Goal: Information Seeking & Learning: Learn about a topic

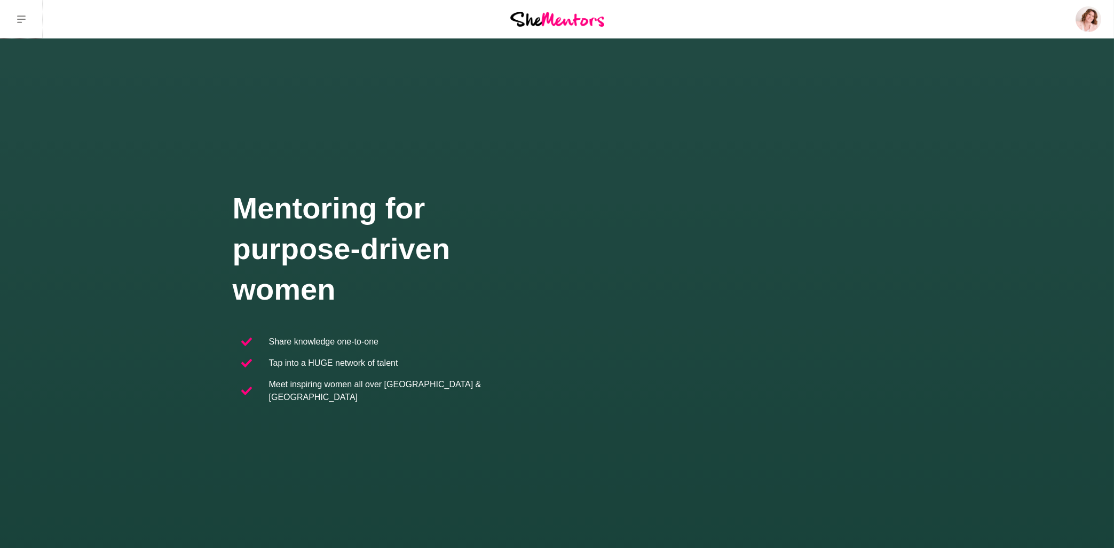
click at [22, 24] on button at bounding box center [21, 19] width 43 height 38
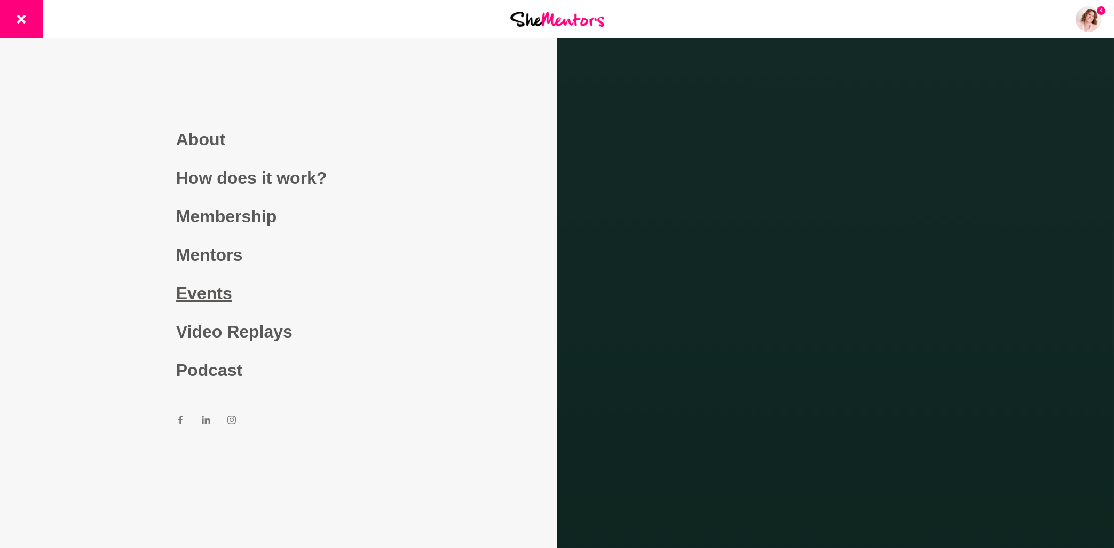
click at [221, 294] on link "Events" at bounding box center [278, 293] width 205 height 38
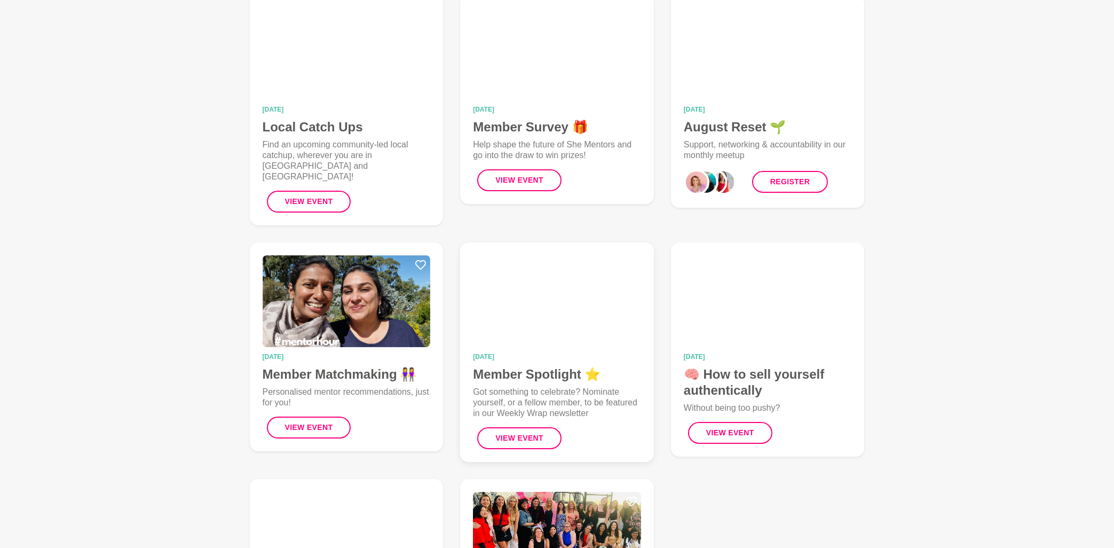
scroll to position [171, 0]
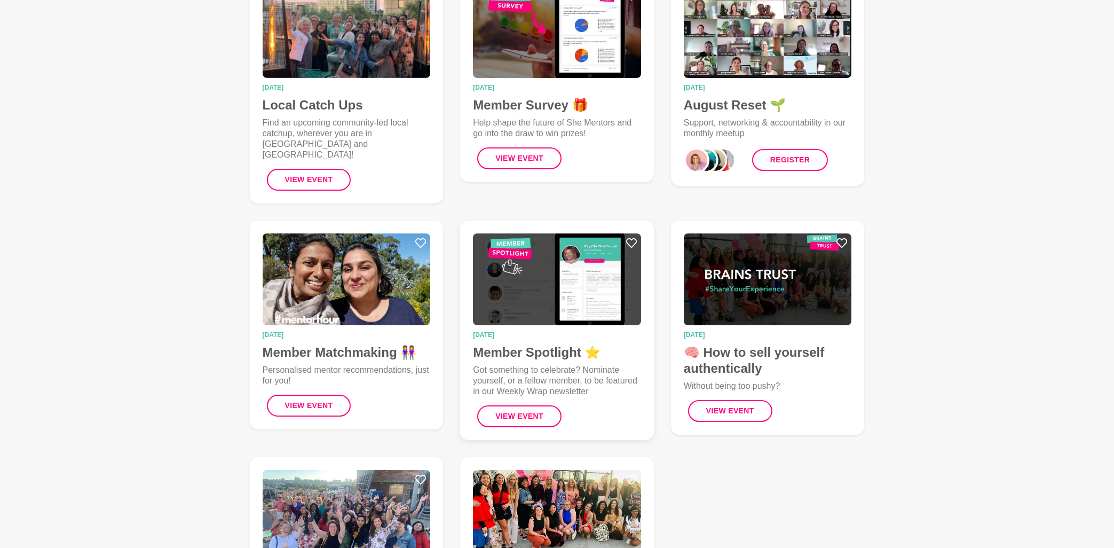
click at [574, 288] on img at bounding box center [557, 279] width 168 height 92
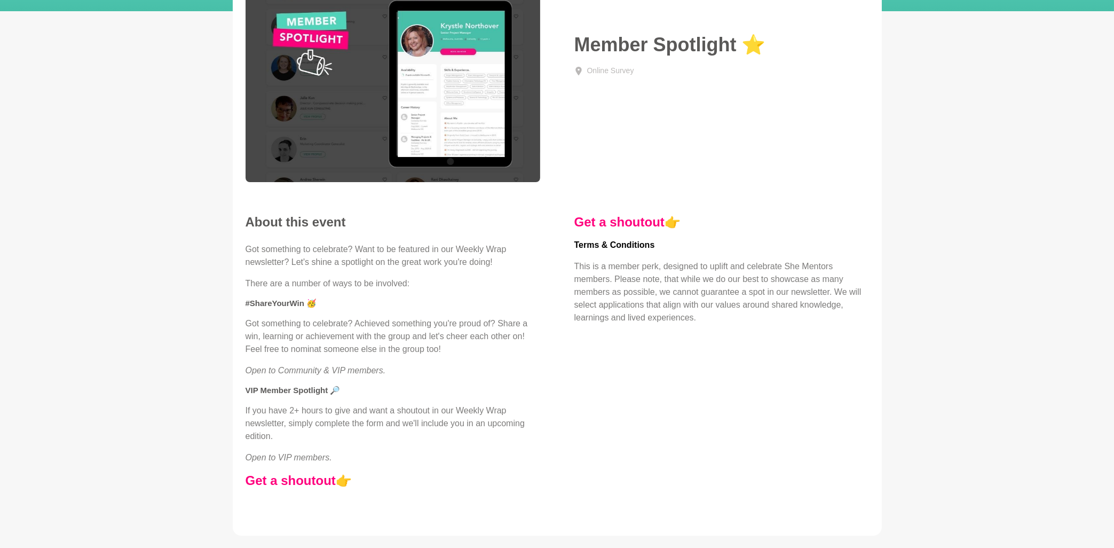
scroll to position [114, 0]
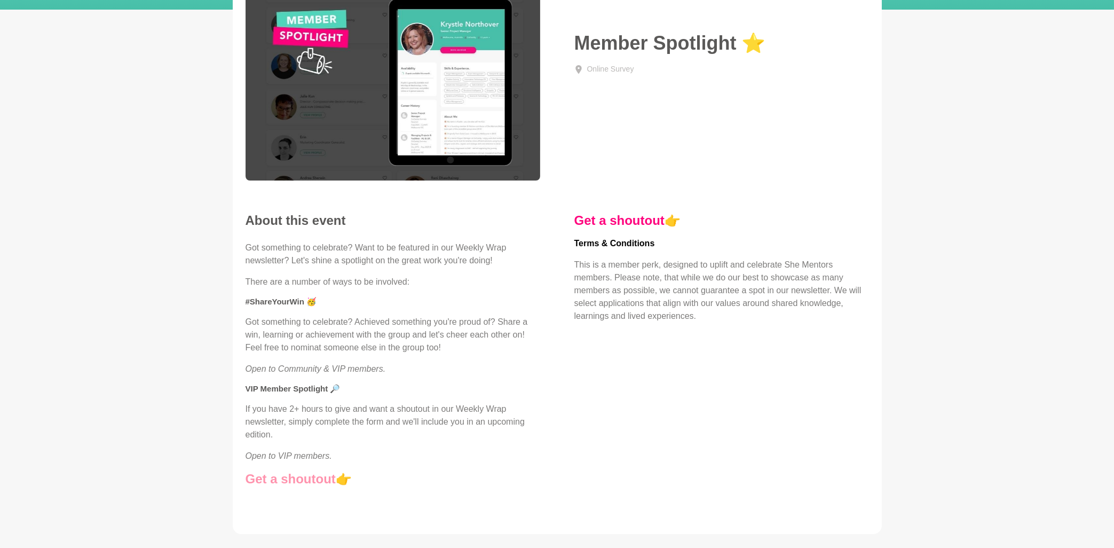
click at [295, 477] on link "Get a shoutout" at bounding box center [291, 478] width 90 height 14
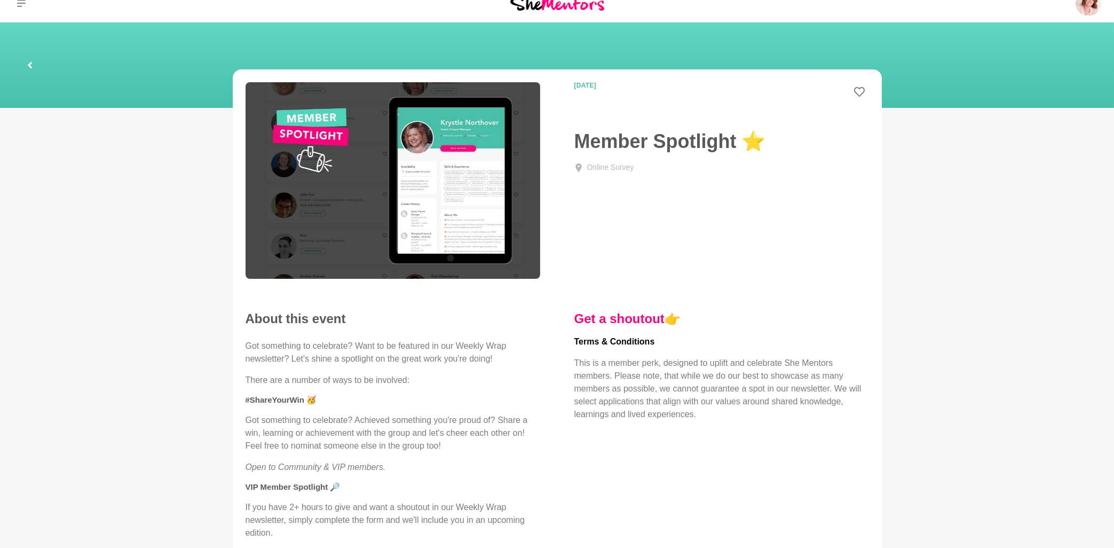
scroll to position [0, 0]
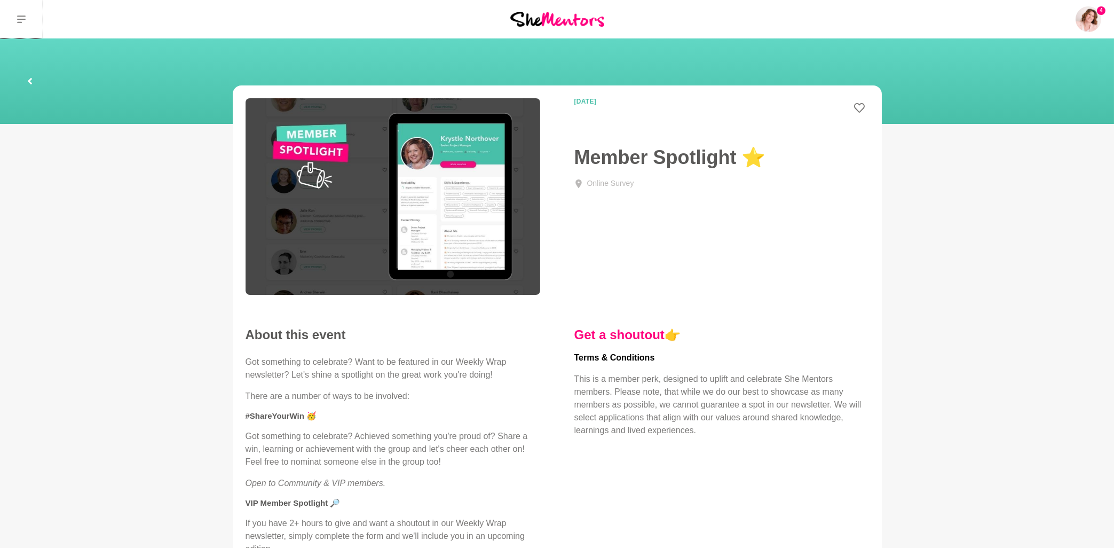
click at [20, 19] on icon at bounding box center [21, 18] width 9 height 7
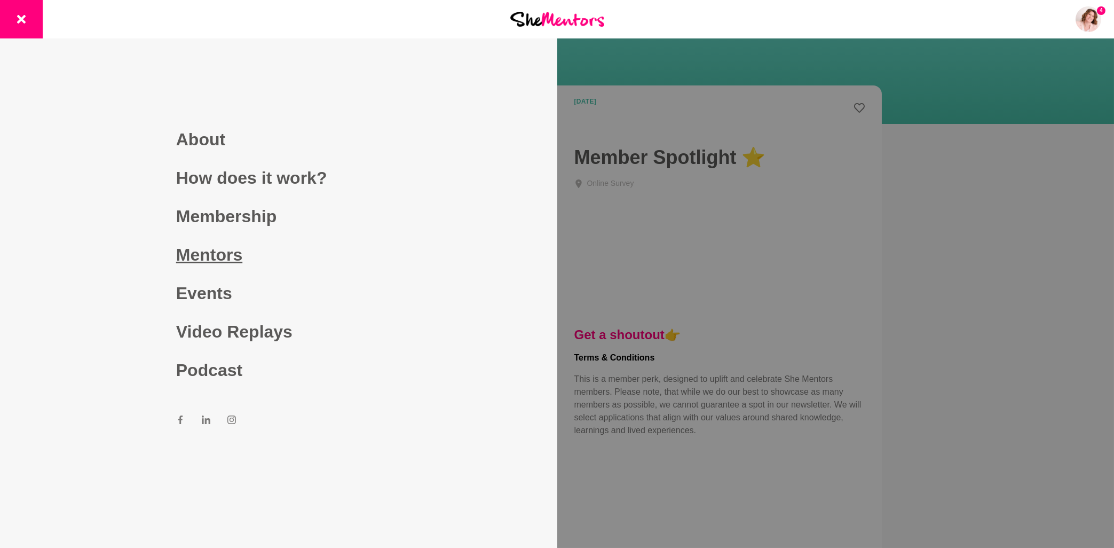
click at [229, 255] on link "Mentors" at bounding box center [278, 254] width 205 height 38
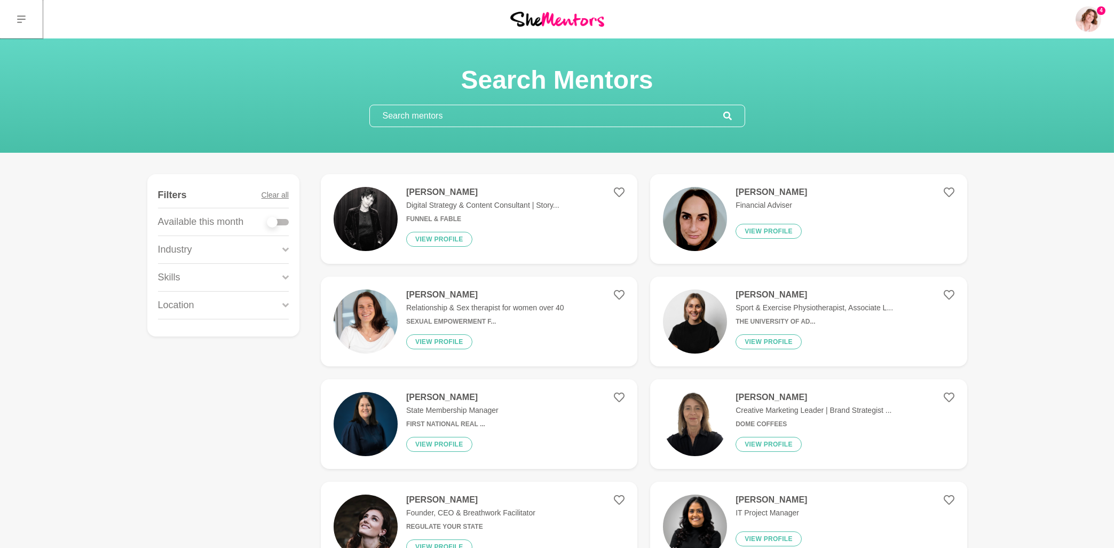
click at [17, 19] on icon at bounding box center [21, 18] width 9 height 7
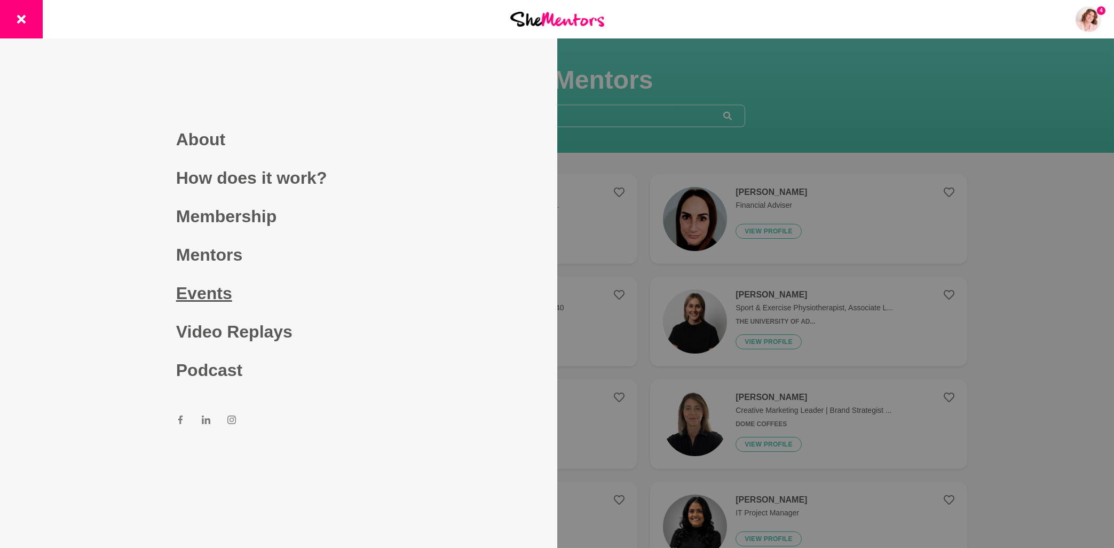
click at [209, 296] on link "Events" at bounding box center [278, 293] width 205 height 38
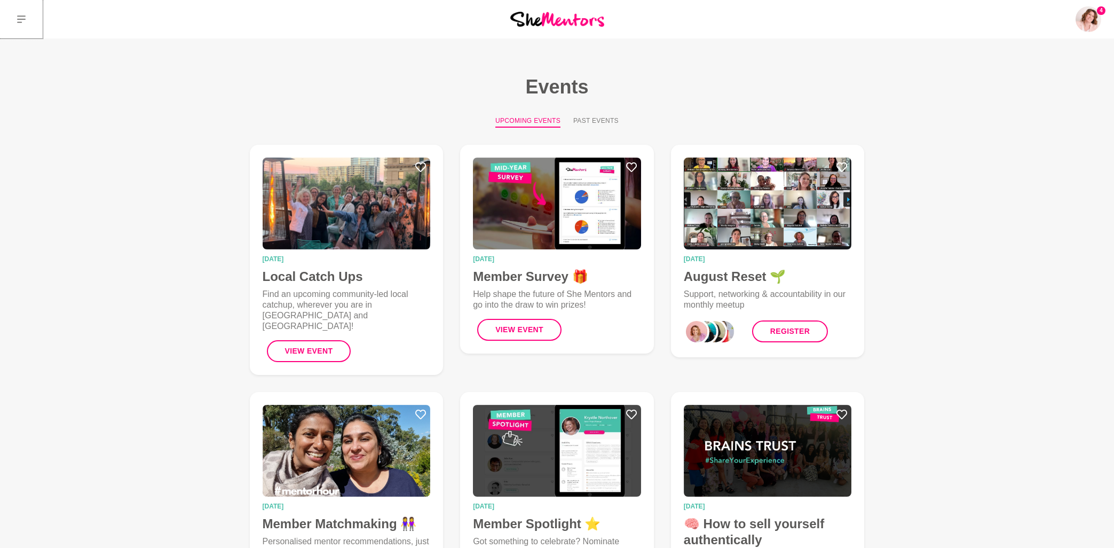
click at [26, 19] on button at bounding box center [21, 19] width 43 height 38
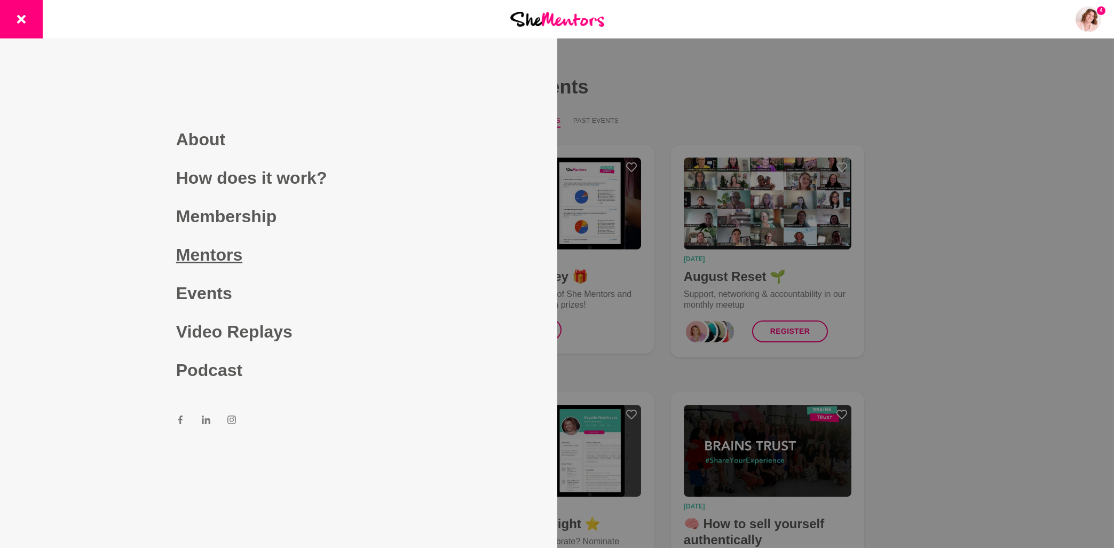
click at [203, 264] on link "Mentors" at bounding box center [278, 254] width 205 height 38
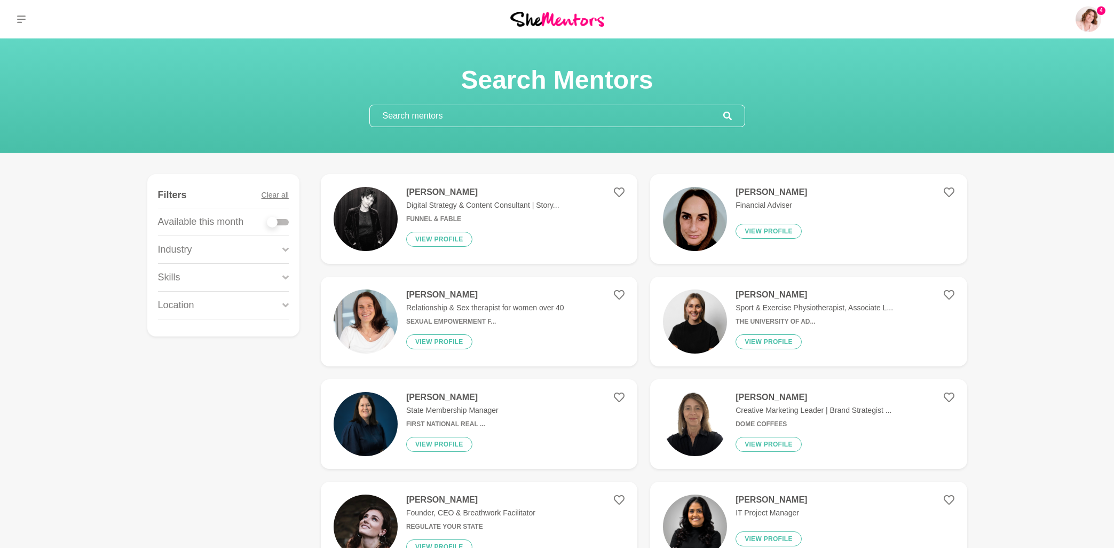
click at [444, 114] on input "text" at bounding box center [546, 115] width 353 height 21
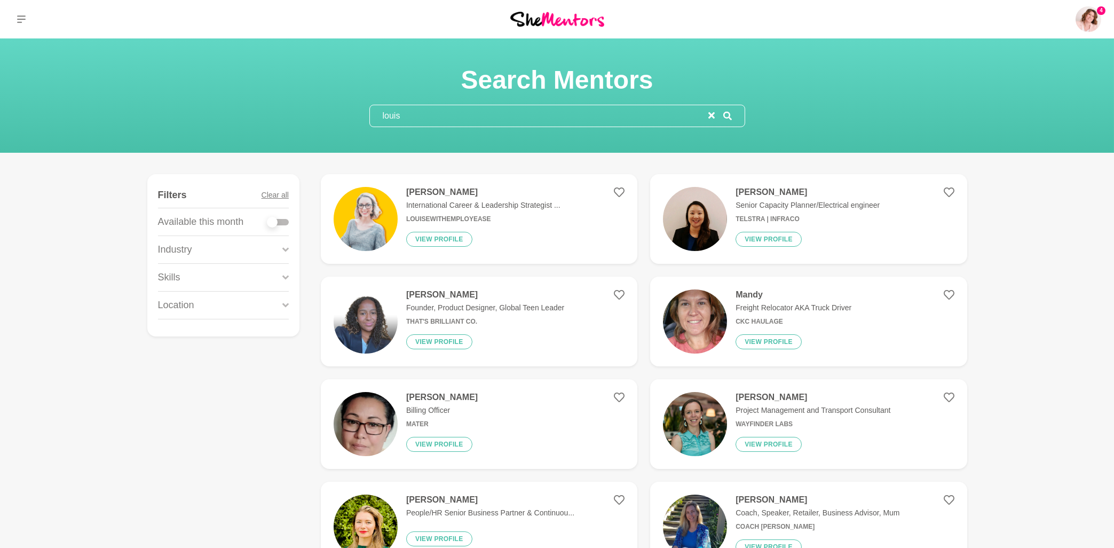
type input "louis"
click at [433, 191] on h4 "Louise Spinks" at bounding box center [483, 192] width 154 height 11
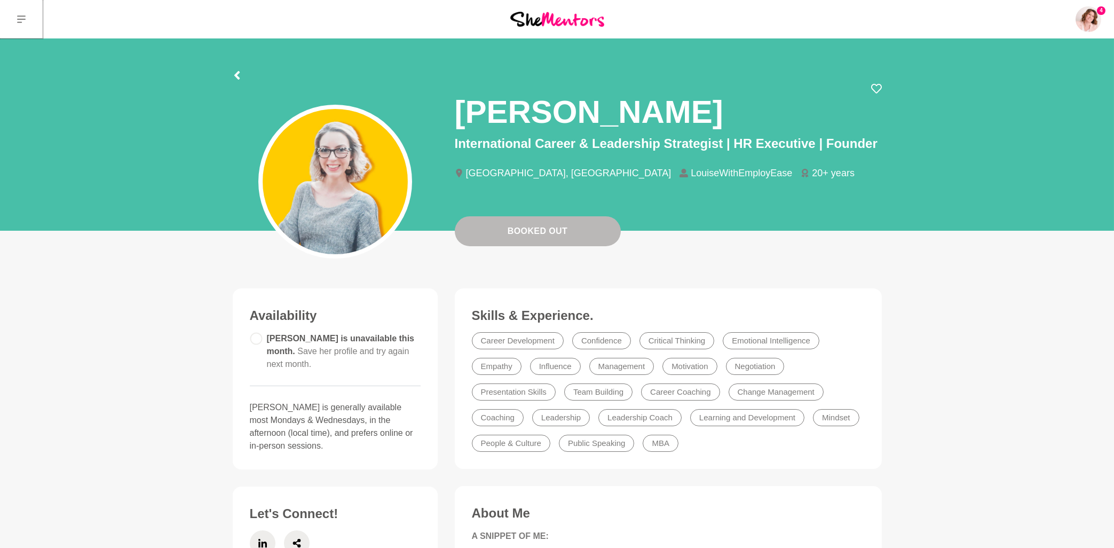
click at [26, 18] on button at bounding box center [21, 19] width 43 height 38
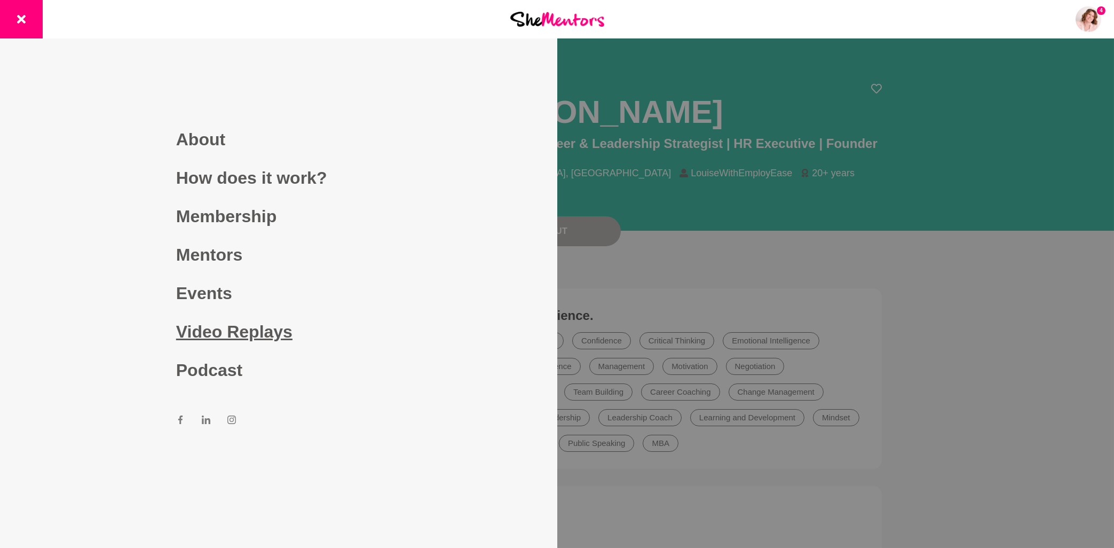
click at [246, 338] on link "Video Replays" at bounding box center [278, 331] width 205 height 38
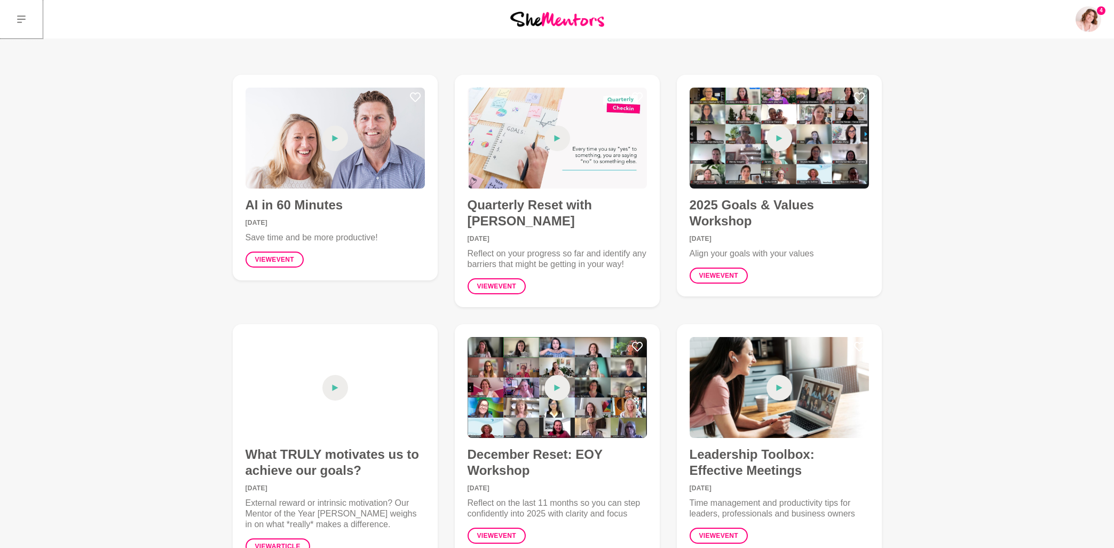
click at [21, 20] on icon at bounding box center [21, 19] width 9 height 9
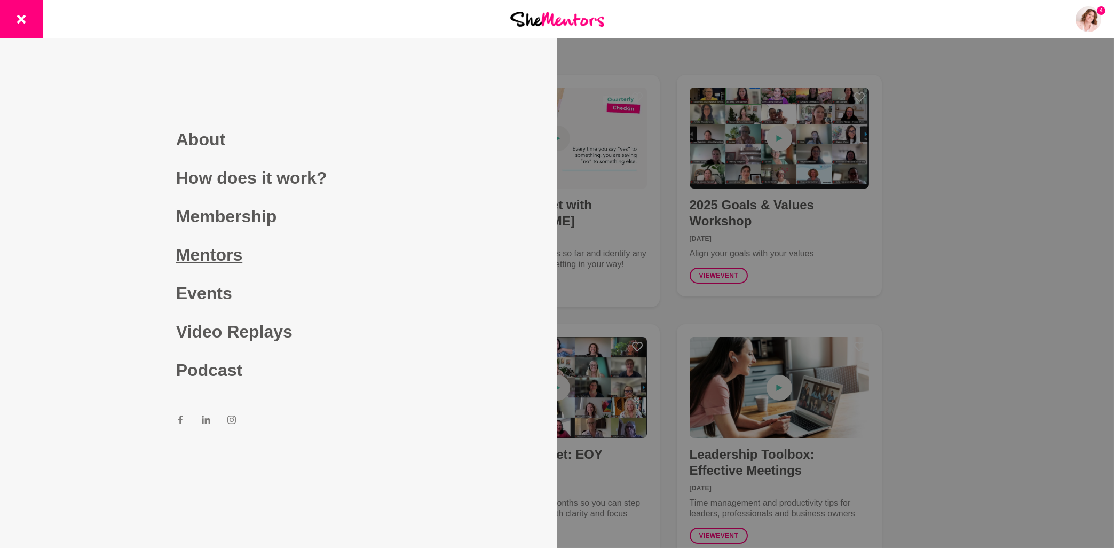
click at [225, 261] on link "Mentors" at bounding box center [278, 254] width 205 height 38
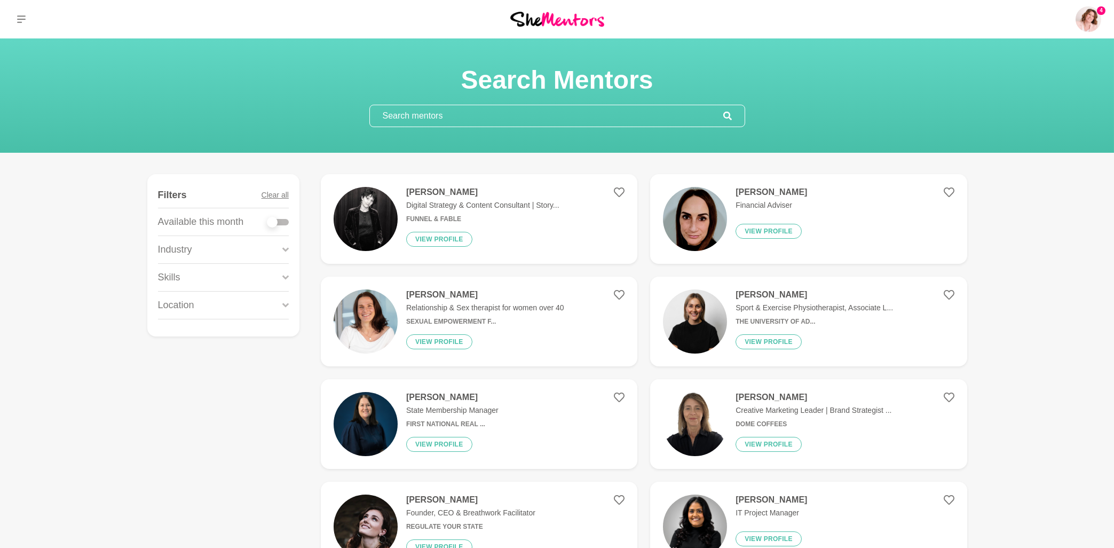
click at [477, 111] on input "text" at bounding box center [546, 115] width 353 height 21
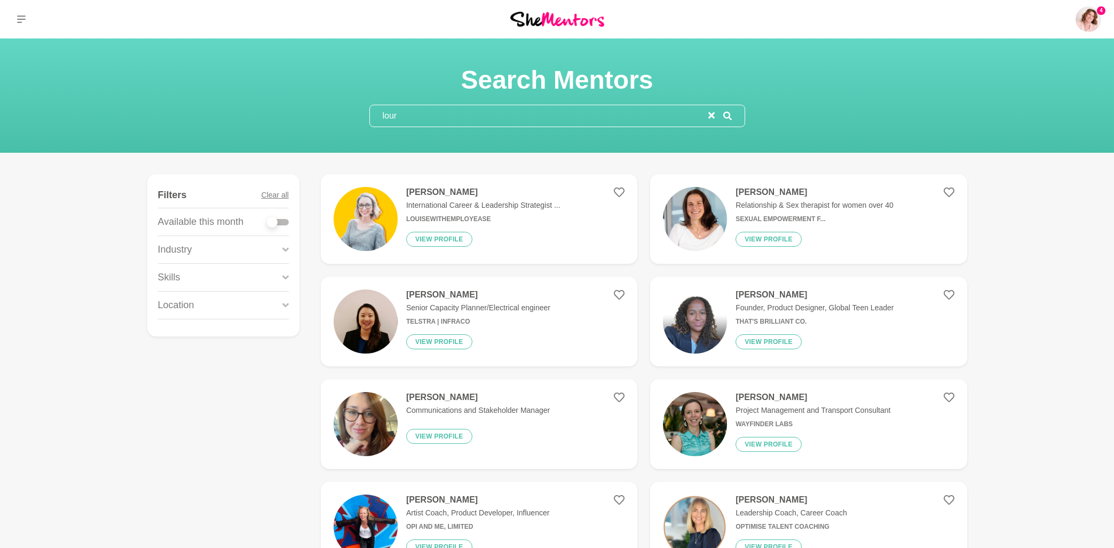
type input "lour"
click at [441, 194] on h4 "Louise Spinks" at bounding box center [483, 192] width 154 height 11
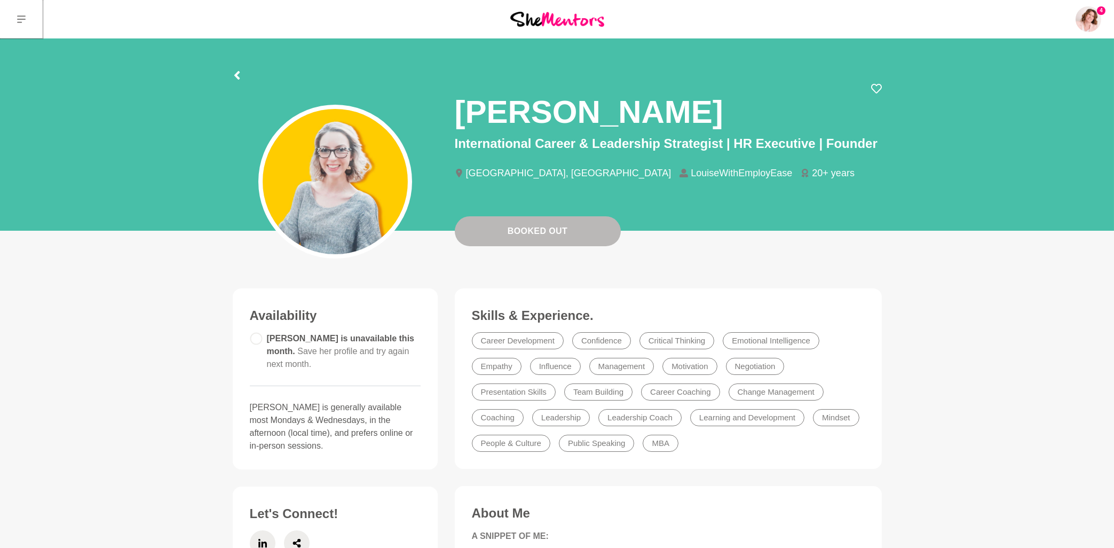
click at [22, 19] on icon at bounding box center [21, 19] width 9 height 9
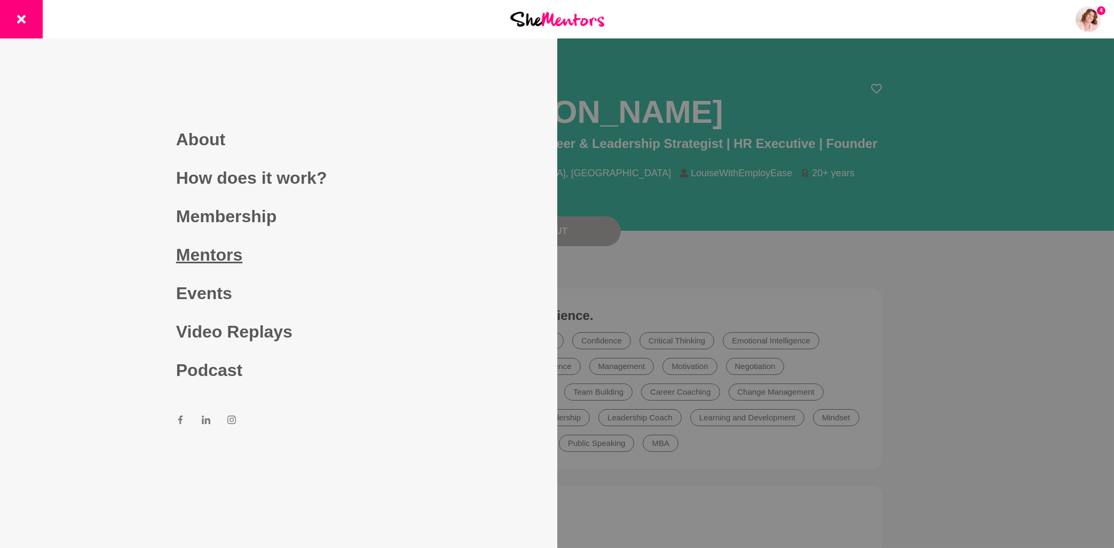
click at [210, 256] on link "Mentors" at bounding box center [278, 254] width 205 height 38
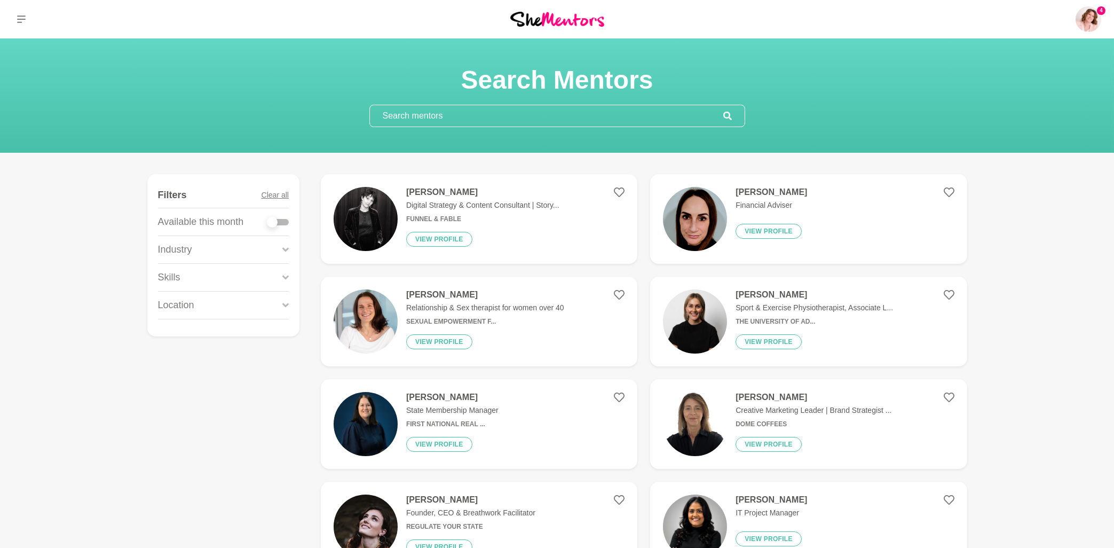
click at [453, 114] on input "text" at bounding box center [546, 115] width 353 height 21
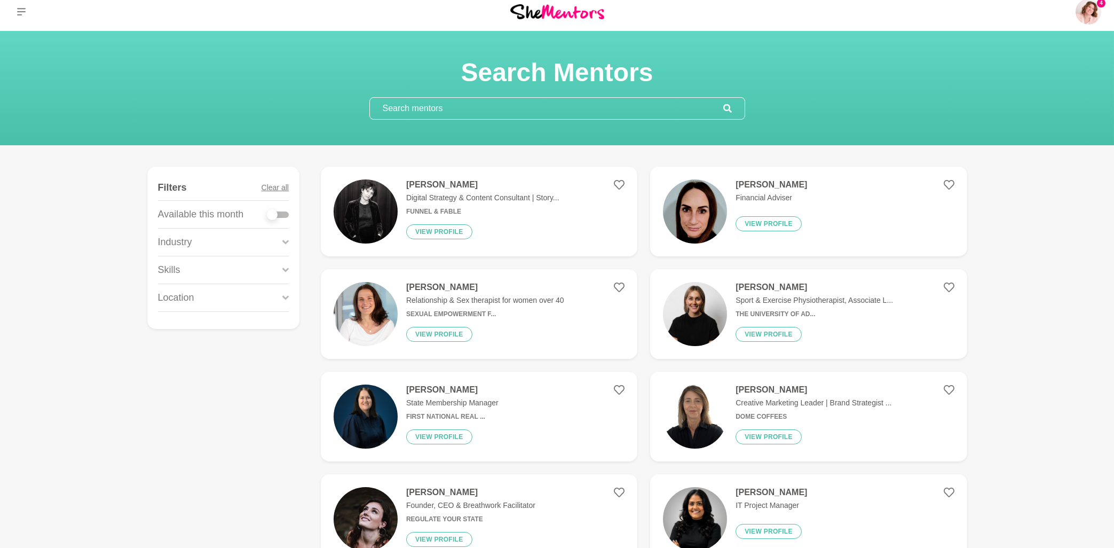
scroll to position [3, 0]
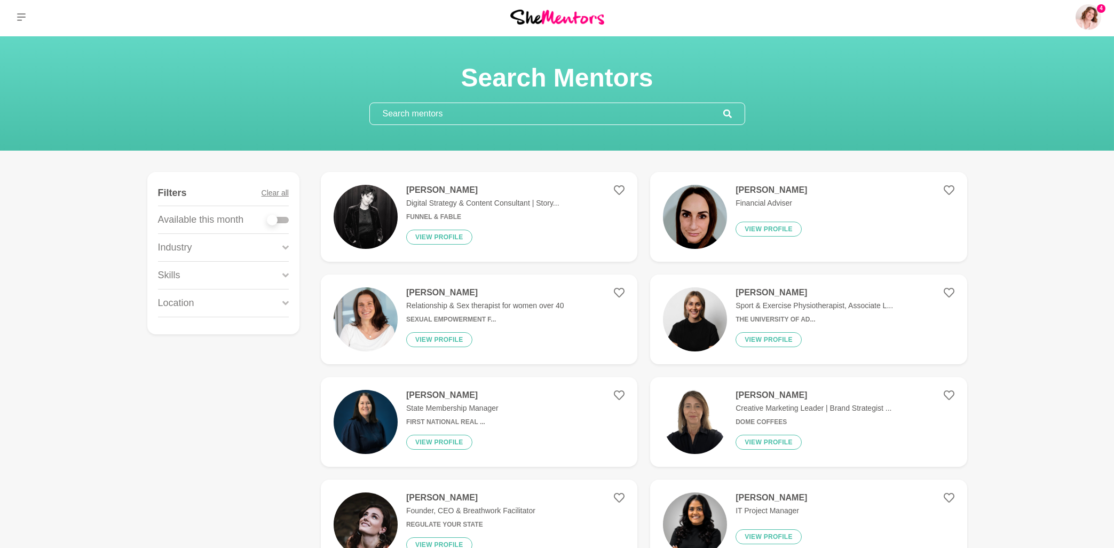
click at [494, 109] on input "text" at bounding box center [546, 112] width 353 height 21
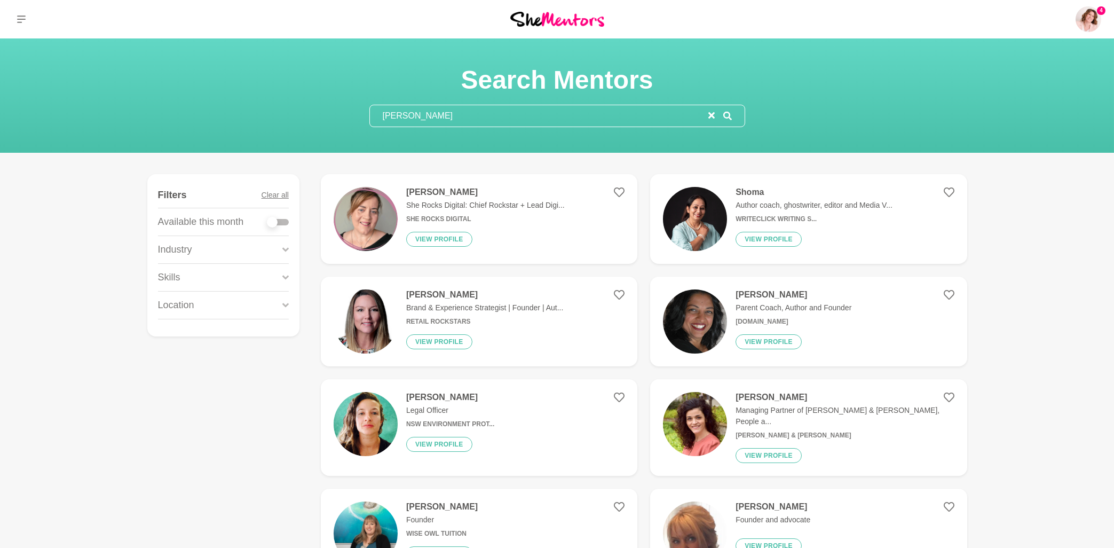
type input "ruth"
click at [449, 189] on h4 "Ruth Slade" at bounding box center [485, 192] width 159 height 11
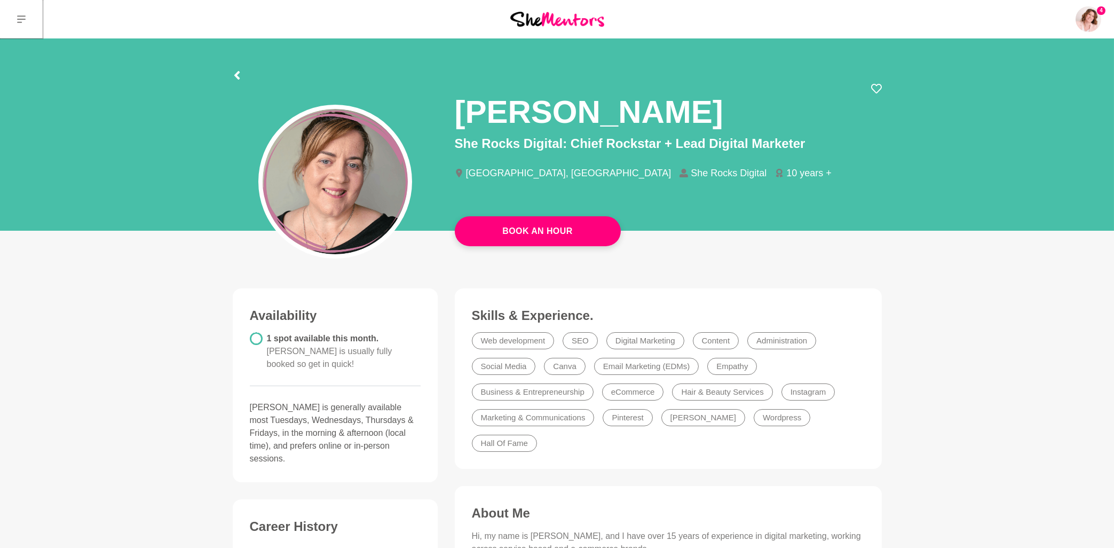
click at [22, 21] on icon at bounding box center [21, 19] width 9 height 9
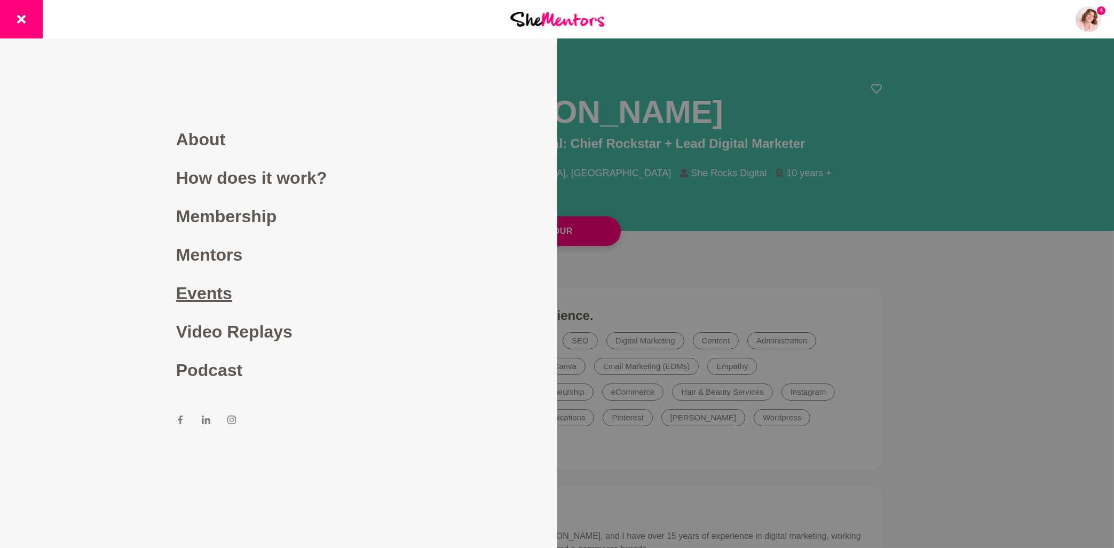
click at [222, 296] on link "Events" at bounding box center [278, 293] width 205 height 38
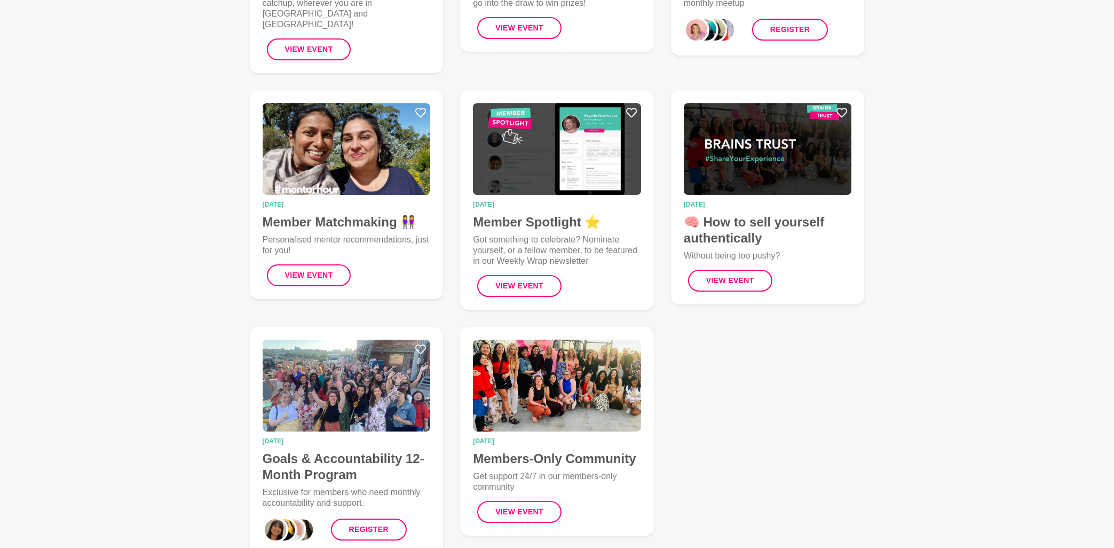
scroll to position [286, 0]
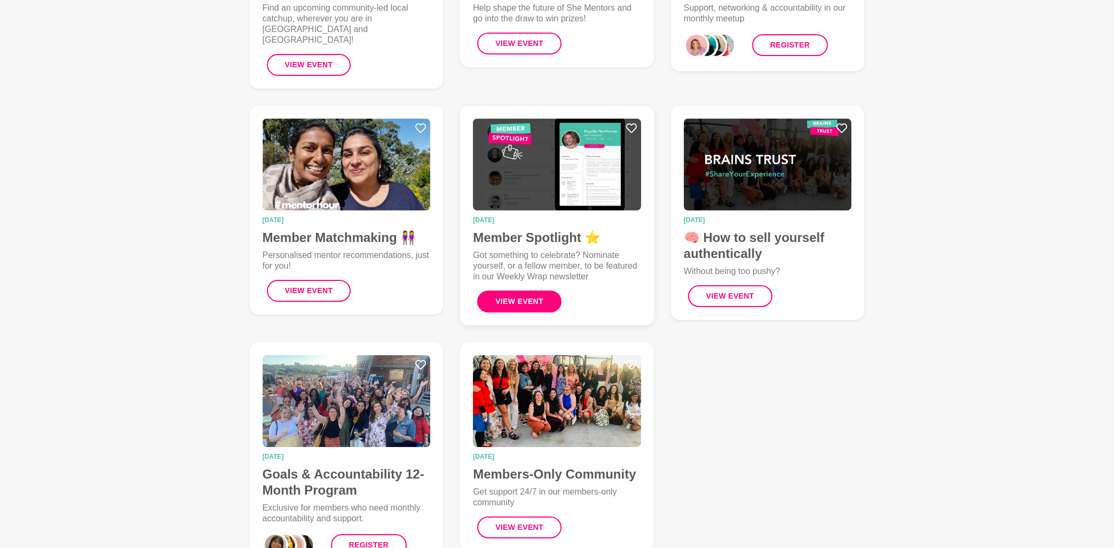
click at [511, 290] on button "View Event" at bounding box center [519, 301] width 84 height 22
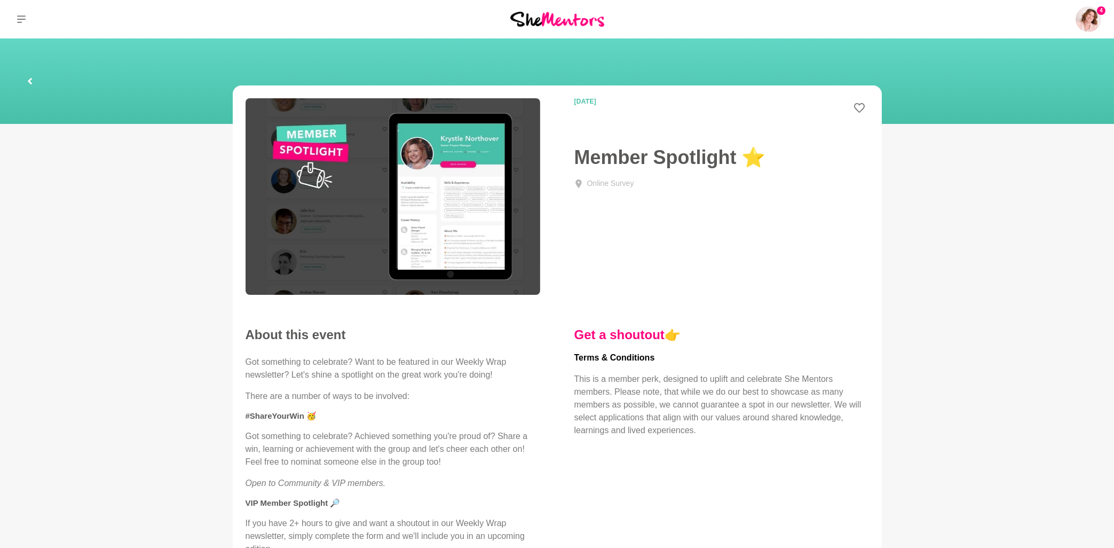
click at [25, 80] on link at bounding box center [30, 81] width 34 height 34
